Goal: Task Accomplishment & Management: Manage account settings

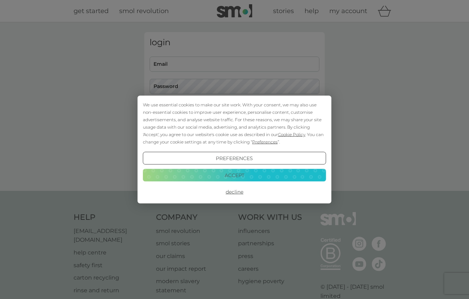
click at [235, 174] on button "Accept" at bounding box center [234, 175] width 183 height 13
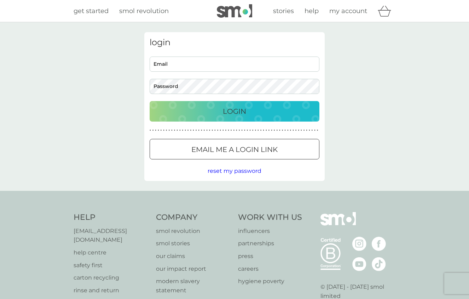
click at [206, 65] on input "Email" at bounding box center [235, 64] width 170 height 15
type input "[PERSON_NAME][EMAIL_ADDRESS][PERSON_NAME][DOMAIN_NAME]"
click at [224, 112] on p "Login" at bounding box center [234, 111] width 23 height 11
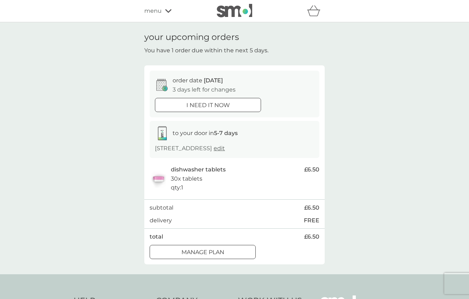
click at [213, 248] on p "Manage plan" at bounding box center [202, 252] width 43 height 9
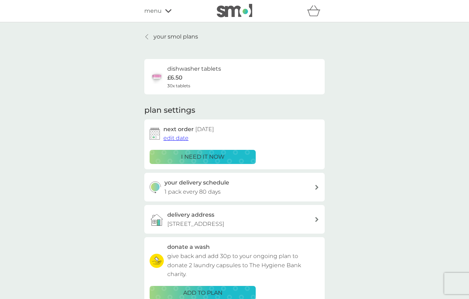
click at [148, 37] on div at bounding box center [147, 37] width 5 height 6
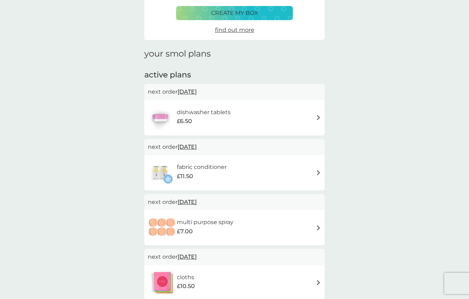
scroll to position [106, 0]
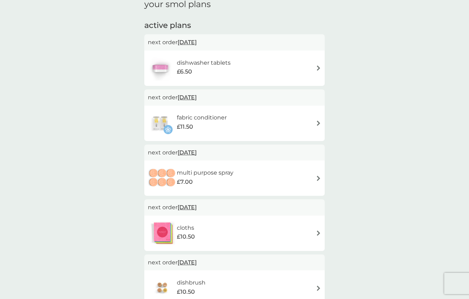
click at [201, 124] on div "£11.50" at bounding box center [202, 126] width 50 height 9
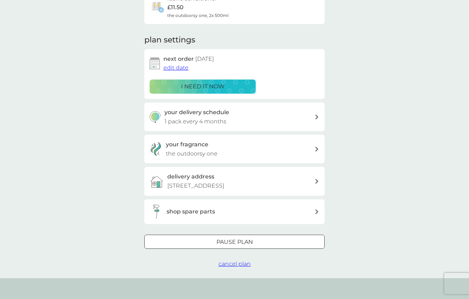
scroll to position [71, 0]
click at [234, 241] on div at bounding box center [234, 241] width 0 height 0
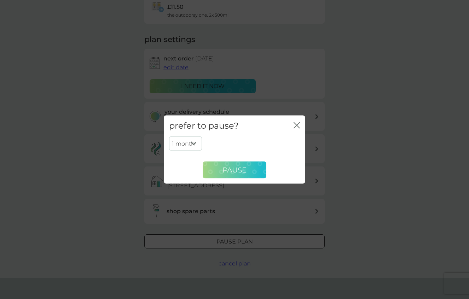
click at [242, 169] on span "Pause" at bounding box center [234, 169] width 24 height 8
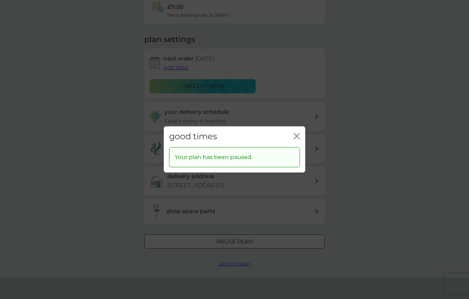
click at [298, 142] on div "close" at bounding box center [297, 137] width 6 height 10
click at [296, 137] on icon "close" at bounding box center [295, 136] width 3 height 6
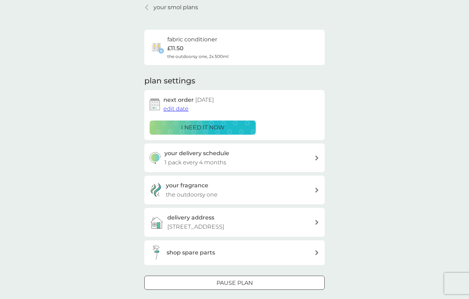
scroll to position [0, 0]
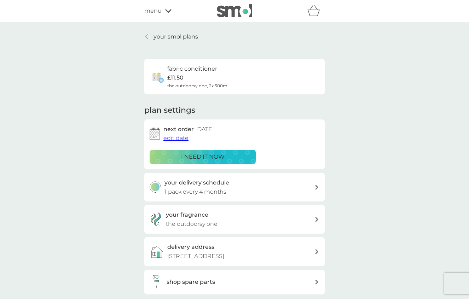
click at [146, 37] on icon at bounding box center [146, 37] width 3 height 6
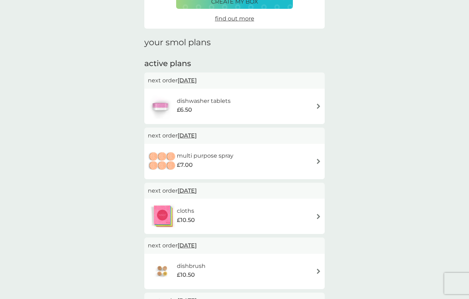
scroll to position [71, 0]
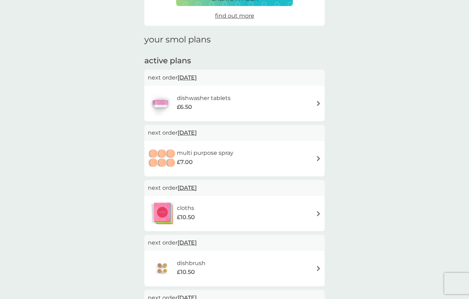
click at [204, 152] on h6 "multi purpose spray" at bounding box center [205, 153] width 57 height 9
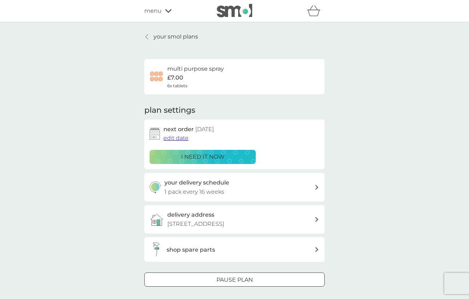
click at [201, 154] on p "i need it now" at bounding box center [202, 156] width 43 height 9
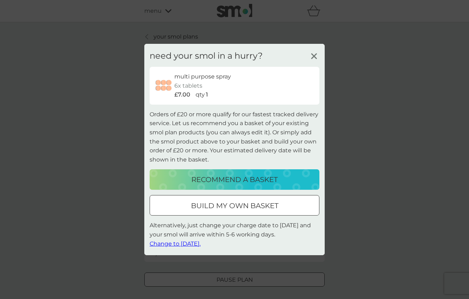
click at [188, 243] on span "Change to [DATE]." at bounding box center [175, 243] width 51 height 7
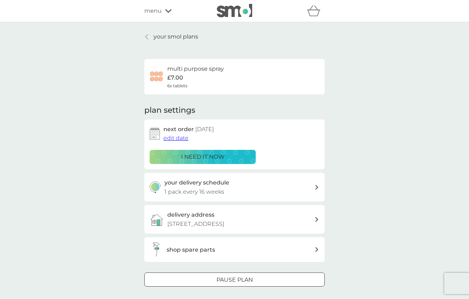
click at [150, 35] on link "your smol plans" at bounding box center [171, 36] width 54 height 9
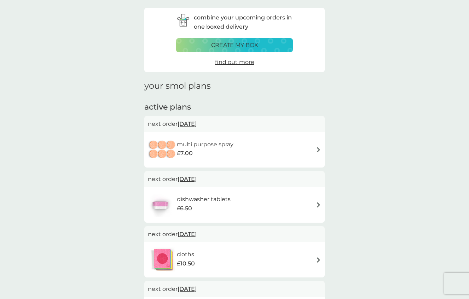
scroll to position [71, 0]
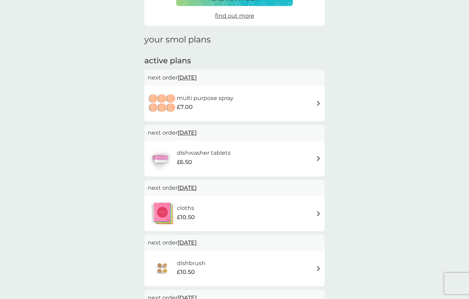
click at [210, 153] on h6 "dishwasher tablets" at bounding box center [204, 153] width 54 height 9
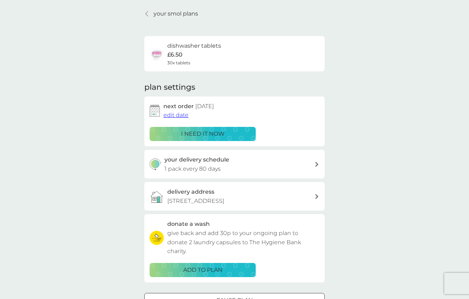
scroll to position [35, 0]
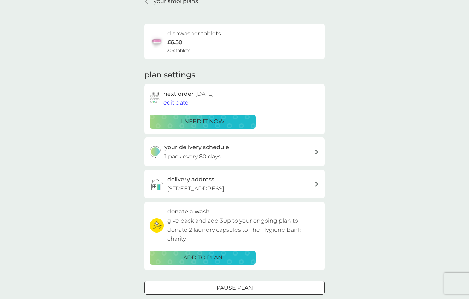
click at [212, 122] on p "i need it now" at bounding box center [202, 121] width 43 height 9
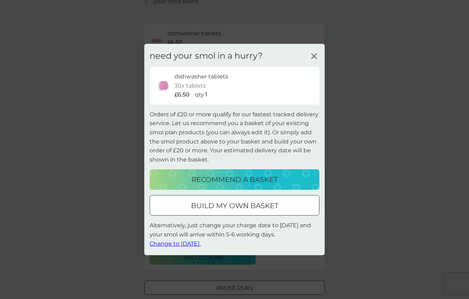
click at [201, 245] on span "Change to [DATE]." at bounding box center [175, 243] width 51 height 7
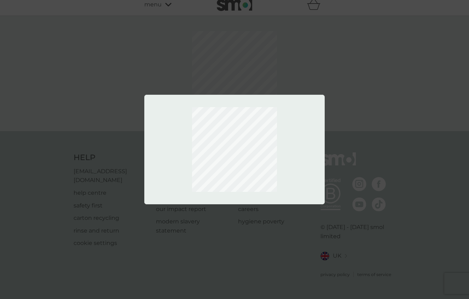
scroll to position [0, 0]
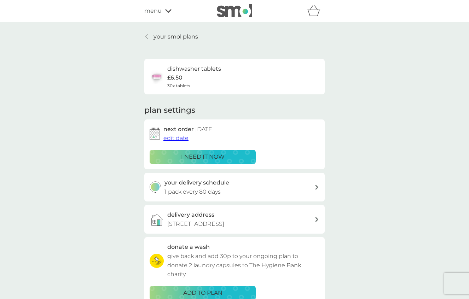
click at [169, 36] on p "your smol plans" at bounding box center [175, 36] width 45 height 9
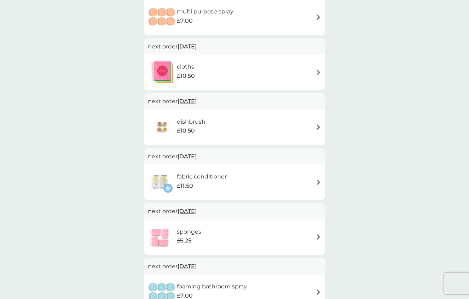
scroll to position [177, 0]
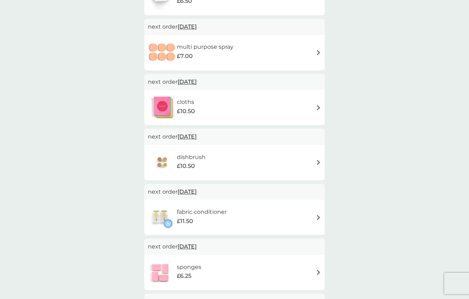
click at [245, 106] on div "cloths £10.50" at bounding box center [234, 107] width 173 height 25
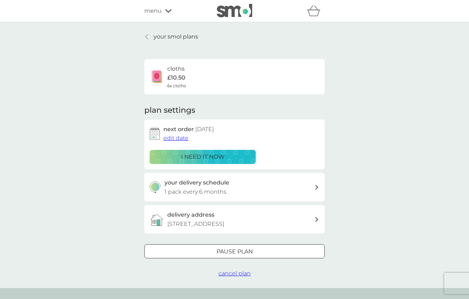
click at [243, 251] on div at bounding box center [243, 251] width 0 height 0
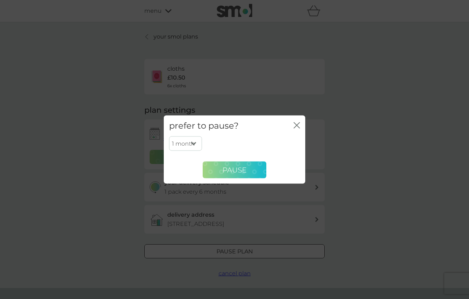
click at [226, 169] on span "Pause" at bounding box center [234, 169] width 24 height 8
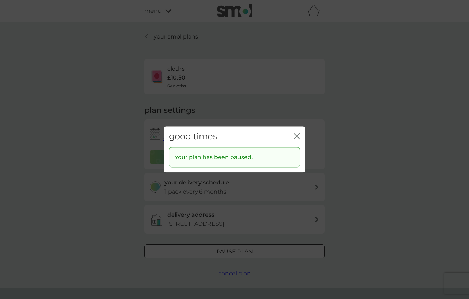
click at [296, 133] on icon "close" at bounding box center [297, 136] width 6 height 6
